Goal: Transaction & Acquisition: Obtain resource

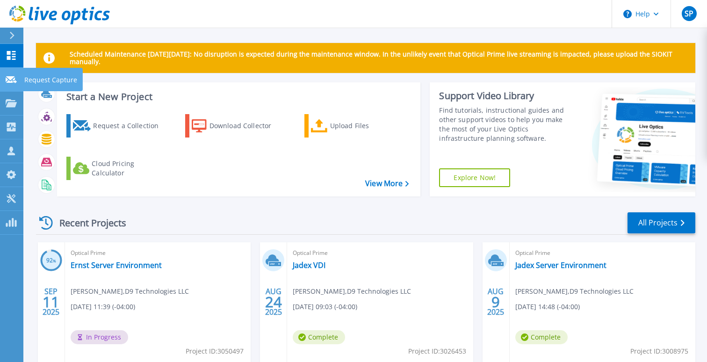
click at [10, 79] on icon at bounding box center [11, 79] width 11 height 7
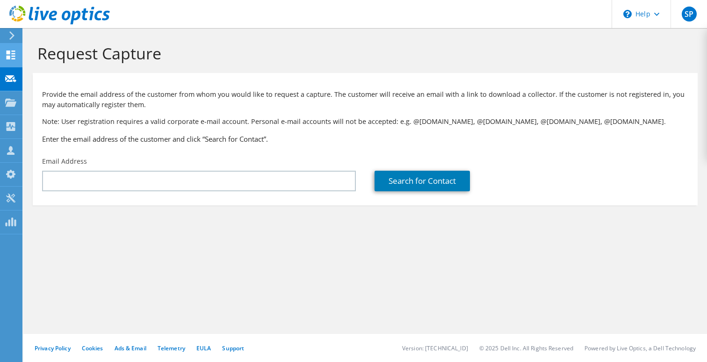
click at [12, 57] on use at bounding box center [11, 54] width 9 height 9
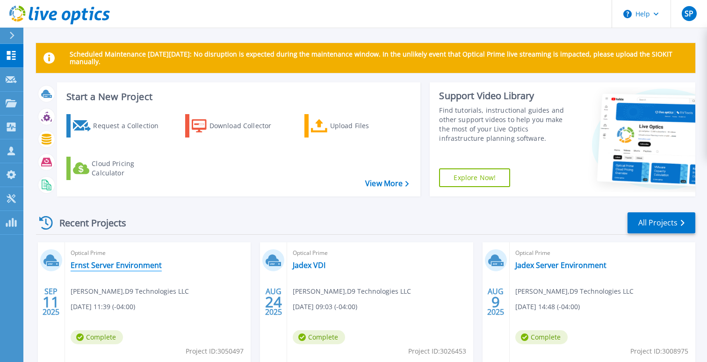
click at [92, 268] on link "Ernst Server Environment" at bounding box center [116, 264] width 91 height 9
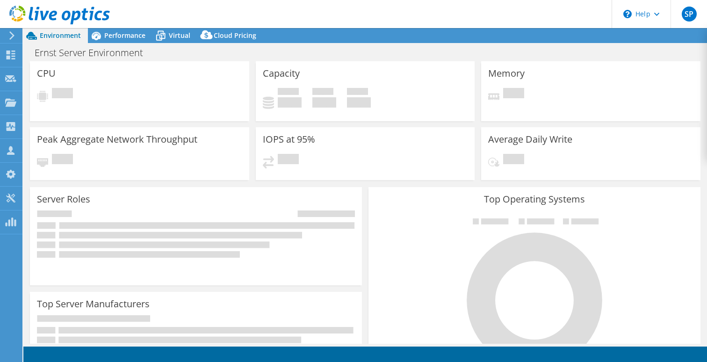
select select "USD"
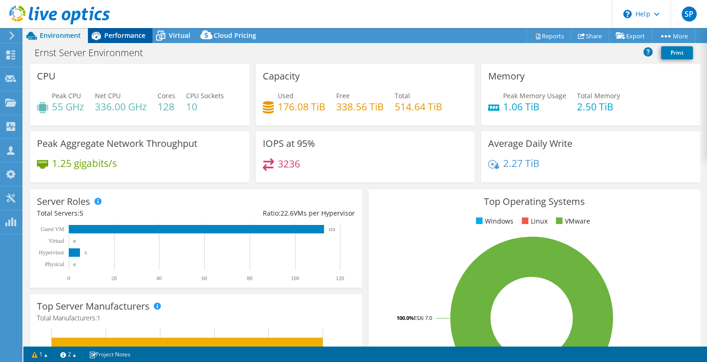
click at [129, 37] on span "Performance" at bounding box center [124, 35] width 41 height 9
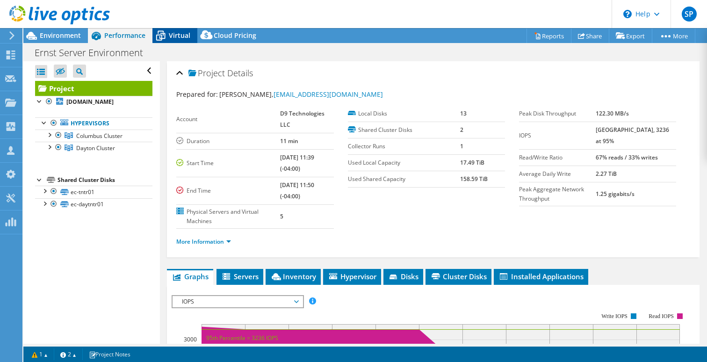
click at [173, 35] on span "Virtual" at bounding box center [180, 35] width 22 height 9
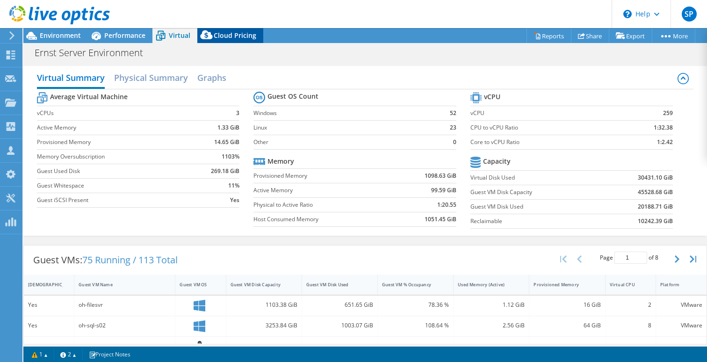
click at [222, 33] on span "Cloud Pricing" at bounding box center [235, 35] width 43 height 9
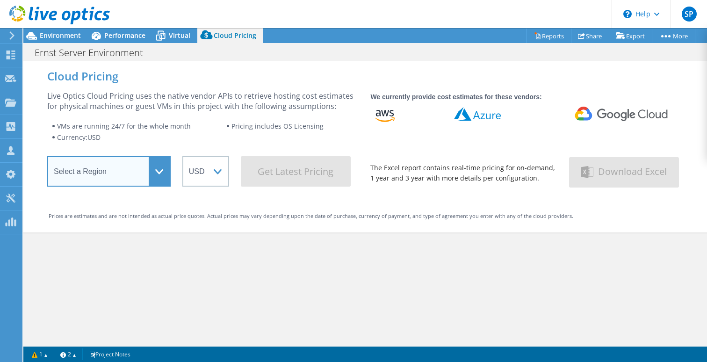
click at [154, 172] on select "Select a Region Asia Pacific (Hong Kong) Asia Pacific (Mumbai) Asia Pacific (Se…" at bounding box center [108, 171] width 123 height 30
select select "USEast"
click at [47, 159] on select "Select a Region Asia Pacific (Hong Kong) Asia Pacific (Mumbai) Asia Pacific (Se…" at bounding box center [108, 171] width 123 height 30
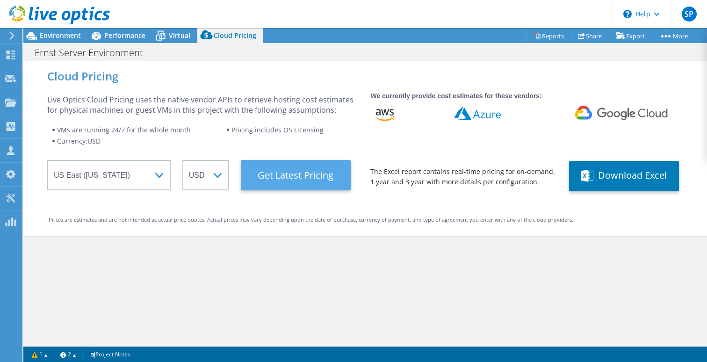
click at [312, 175] on Latest "Get Latest Pricing" at bounding box center [296, 175] width 110 height 30
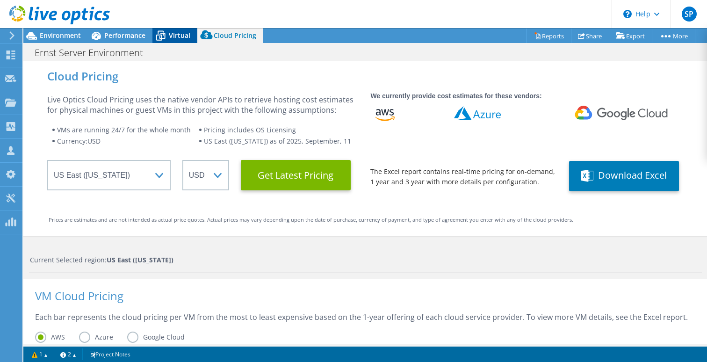
click at [174, 34] on span "Virtual" at bounding box center [180, 35] width 22 height 9
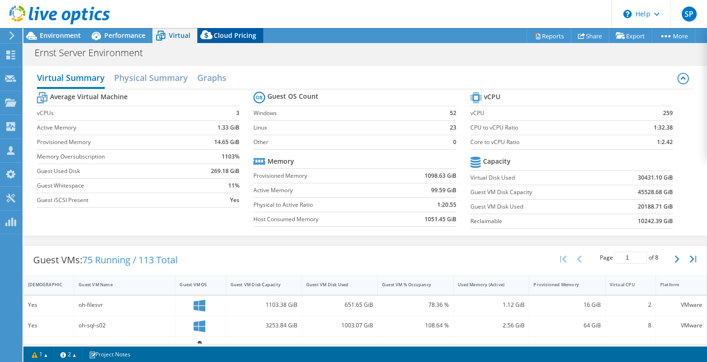
click at [225, 38] on span "Cloud Pricing" at bounding box center [235, 35] width 43 height 9
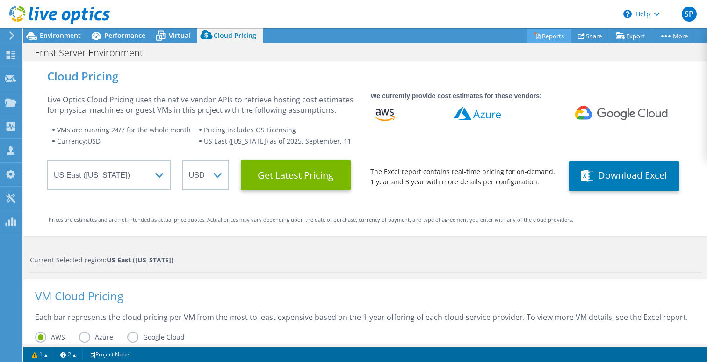
click at [543, 36] on link "Reports" at bounding box center [548, 36] width 45 height 14
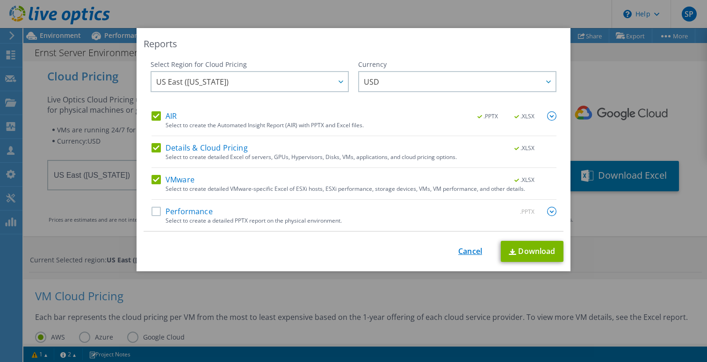
click at [464, 250] on link "Cancel" at bounding box center [470, 251] width 24 height 9
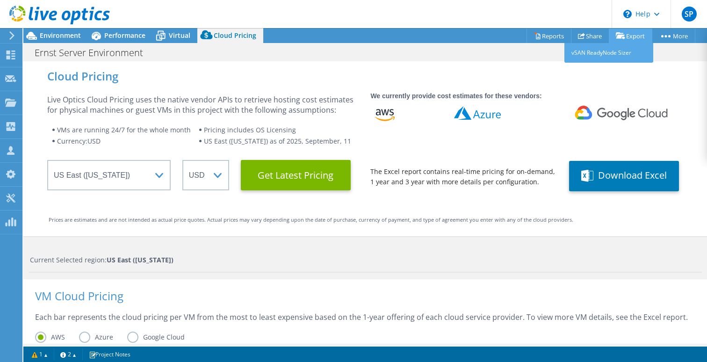
click at [619, 36] on icon at bounding box center [620, 35] width 9 height 7
click at [607, 54] on link "vSAN ReadyNode Sizer" at bounding box center [608, 53] width 89 height 20
click at [562, 85] on div "Cloud Pricing Live Optics Cloud Pricing uses the native vendor APIs to retrieve…" at bounding box center [365, 148] width 684 height 175
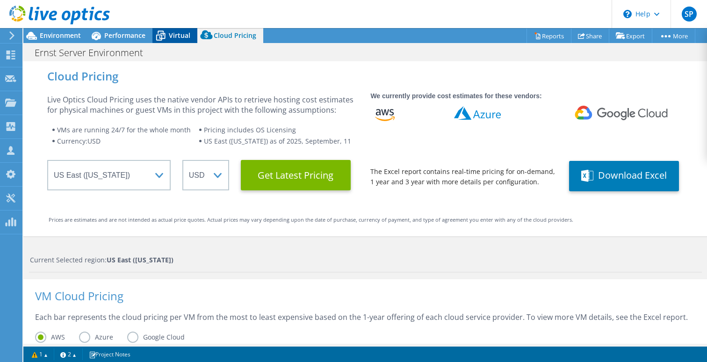
click at [167, 37] on icon at bounding box center [160, 36] width 16 height 16
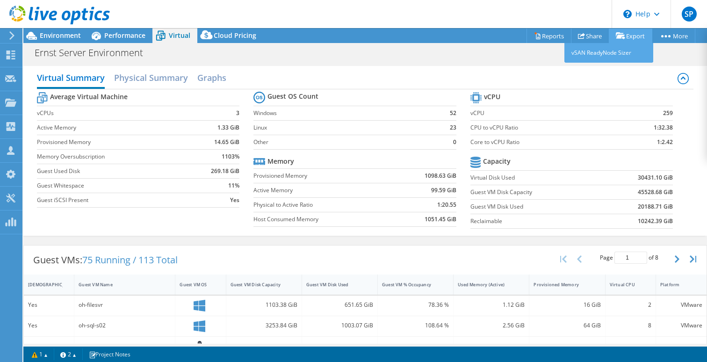
click at [630, 36] on link "Export" at bounding box center [630, 36] width 43 height 14
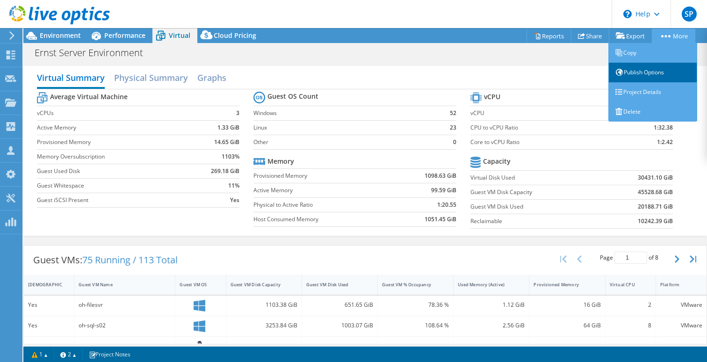
click at [638, 73] on link "Publish Options" at bounding box center [652, 73] width 89 height 20
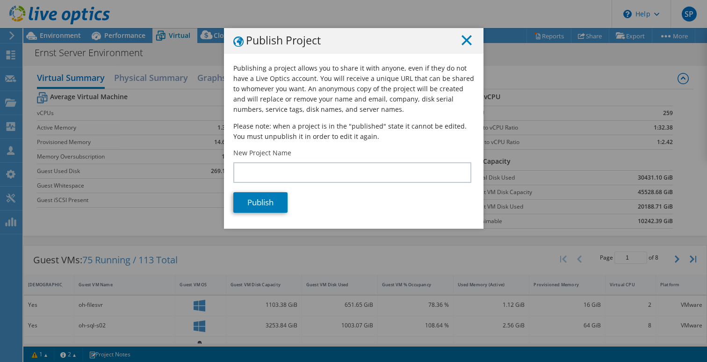
click at [467, 39] on line at bounding box center [466, 40] width 9 height 9
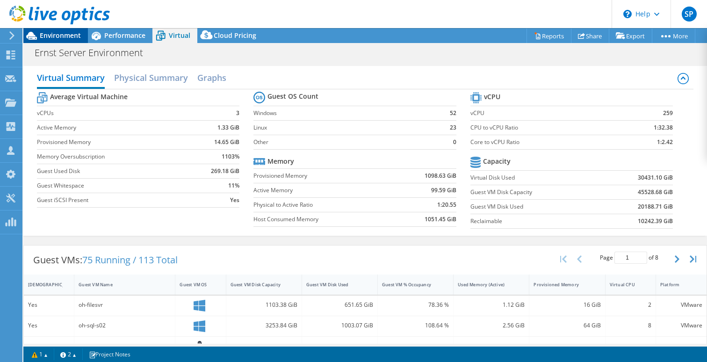
click at [65, 34] on span "Environment" at bounding box center [60, 35] width 41 height 9
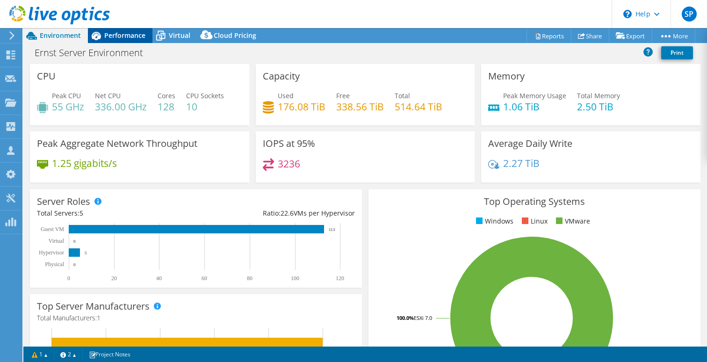
click at [135, 32] on span "Performance" at bounding box center [124, 35] width 41 height 9
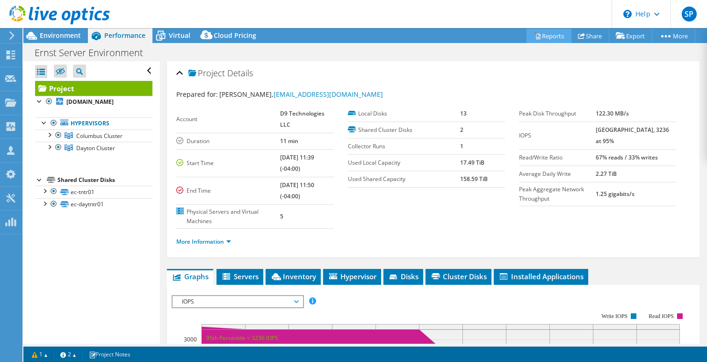
click at [540, 37] on link "Reports" at bounding box center [548, 36] width 45 height 14
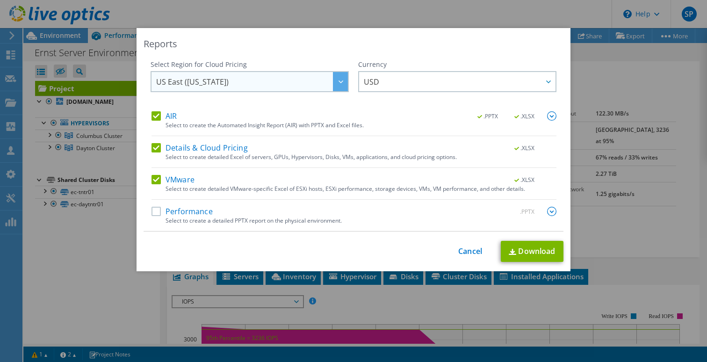
click at [339, 83] on icon at bounding box center [341, 81] width 5 height 3
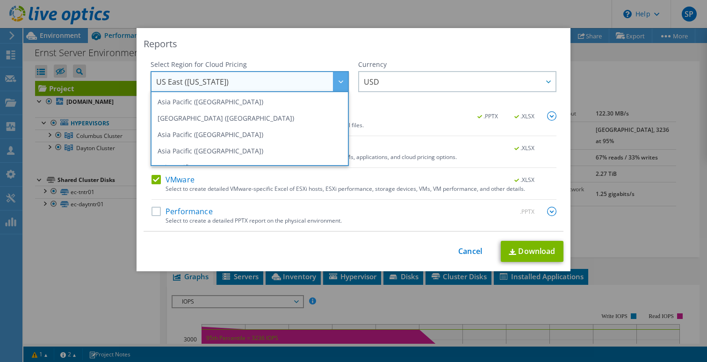
click at [340, 83] on icon at bounding box center [341, 81] width 5 height 3
click at [319, 50] on div "Reports Select Region for Cloud Pricing Asia Pacific (Hong Kong) Asia Pacific (…" at bounding box center [354, 149] width 434 height 243
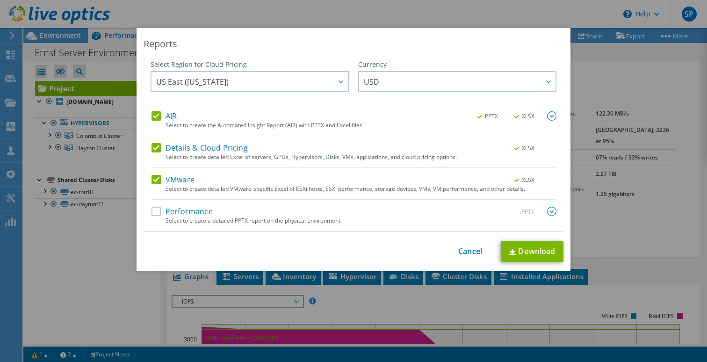
click at [157, 115] on label "AIR" at bounding box center [163, 115] width 25 height 9
click at [0, 0] on input "AIR" at bounding box center [0, 0] width 0 height 0
click at [157, 145] on label "Details & Cloud Pricing" at bounding box center [199, 147] width 96 height 9
click at [0, 0] on input "Details & Cloud Pricing" at bounding box center [0, 0] width 0 height 0
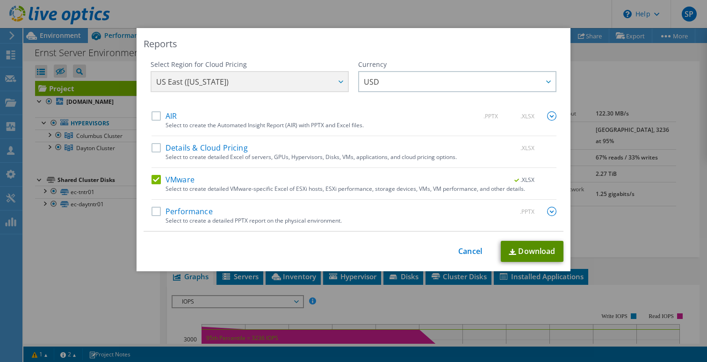
click at [519, 252] on link "Download" at bounding box center [532, 251] width 63 height 21
